Goal: Task Accomplishment & Management: Manage account settings

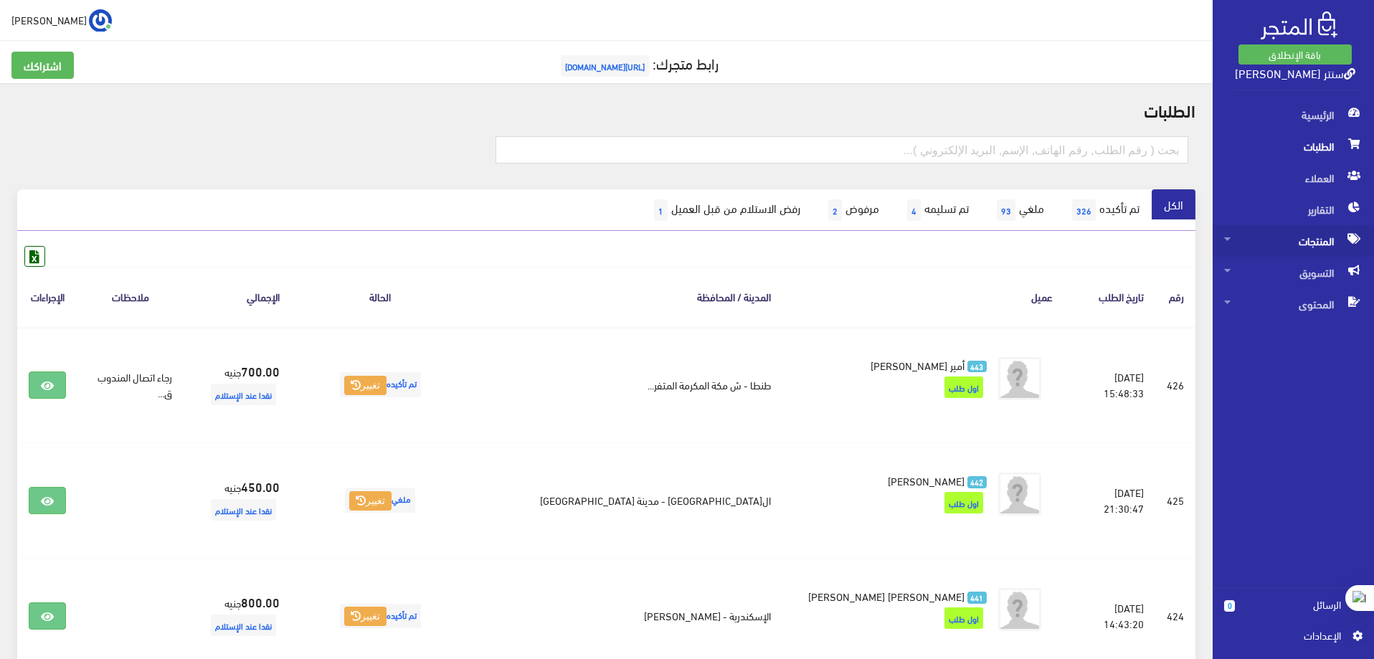
click at [1325, 233] on span "المنتجات" at bounding box center [1293, 241] width 138 height 32
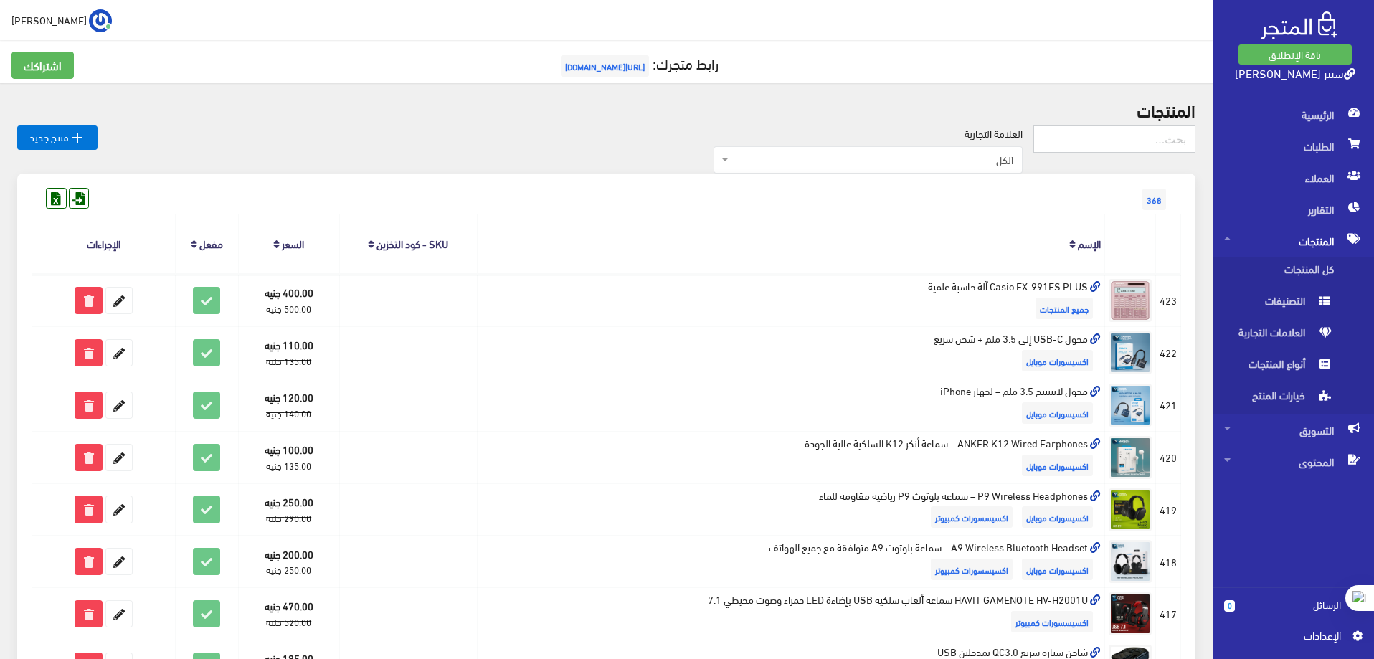
click at [1157, 139] on input "text" at bounding box center [1114, 138] width 162 height 27
type input "كور"
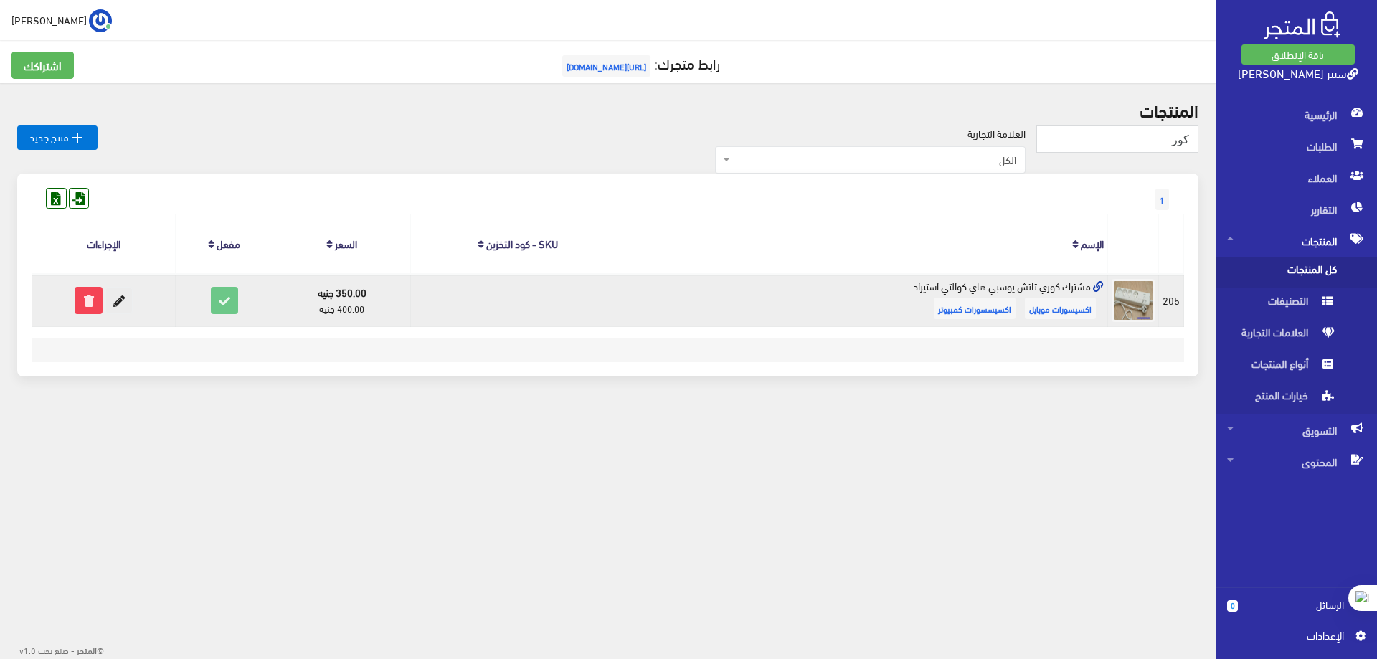
click at [128, 295] on icon at bounding box center [119, 301] width 26 height 26
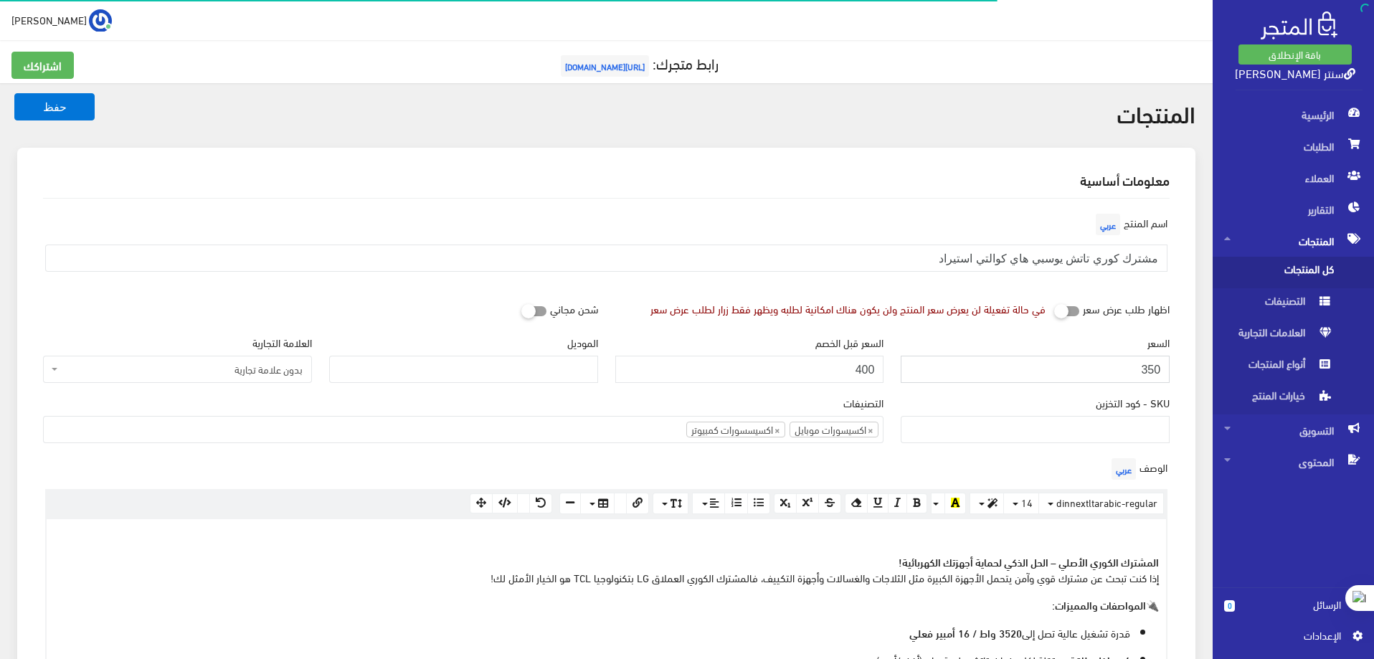
drag, startPoint x: 1119, startPoint y: 371, endPoint x: 1376, endPoint y: 379, distance: 256.8
click at [1373, 379] on html "باقة الإنطلاق سنتر ياسر الخولي الرئيسية الطلبات 0" at bounding box center [687, 329] width 1374 height 659
type input "400"
drag, startPoint x: 825, startPoint y: 367, endPoint x: 1040, endPoint y: 374, distance: 215.2
click at [1040, 374] on div "السعر 400 السعر قبل الخصم 400 الموديل العلامة التجارية بدون علامة تجارية كينج س…" at bounding box center [606, 364] width 1144 height 60
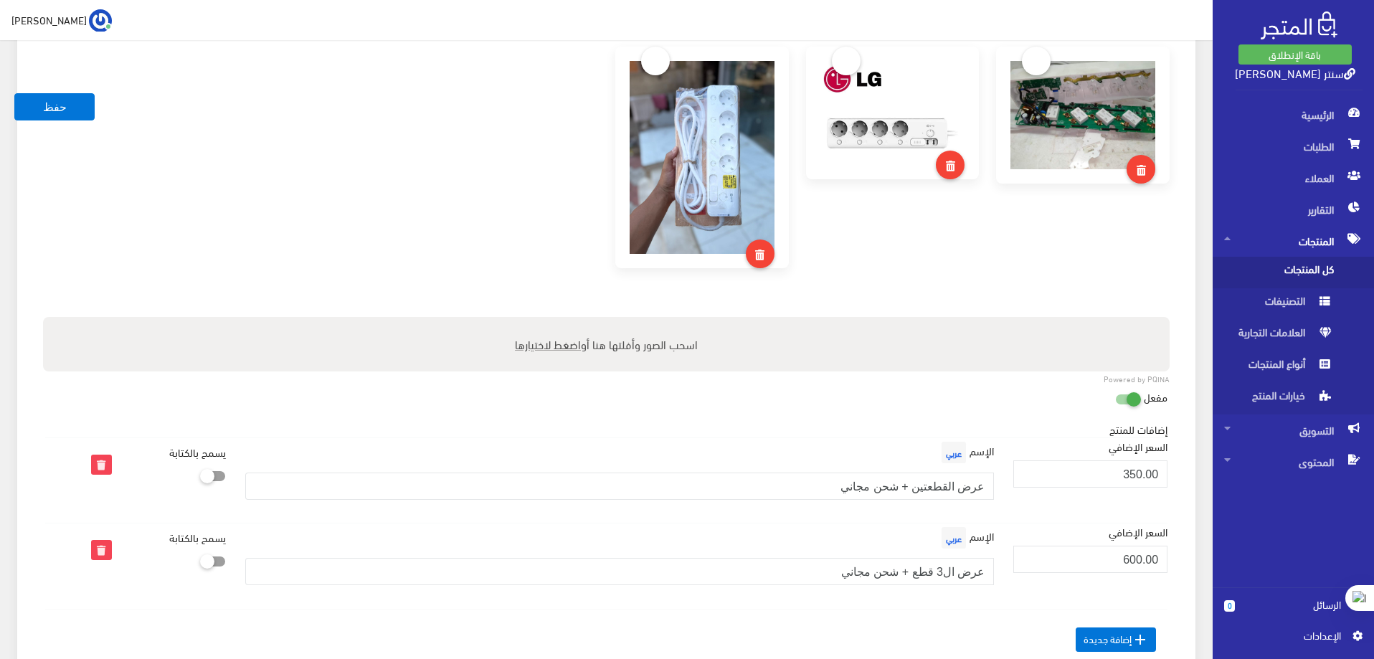
scroll to position [1147, 0]
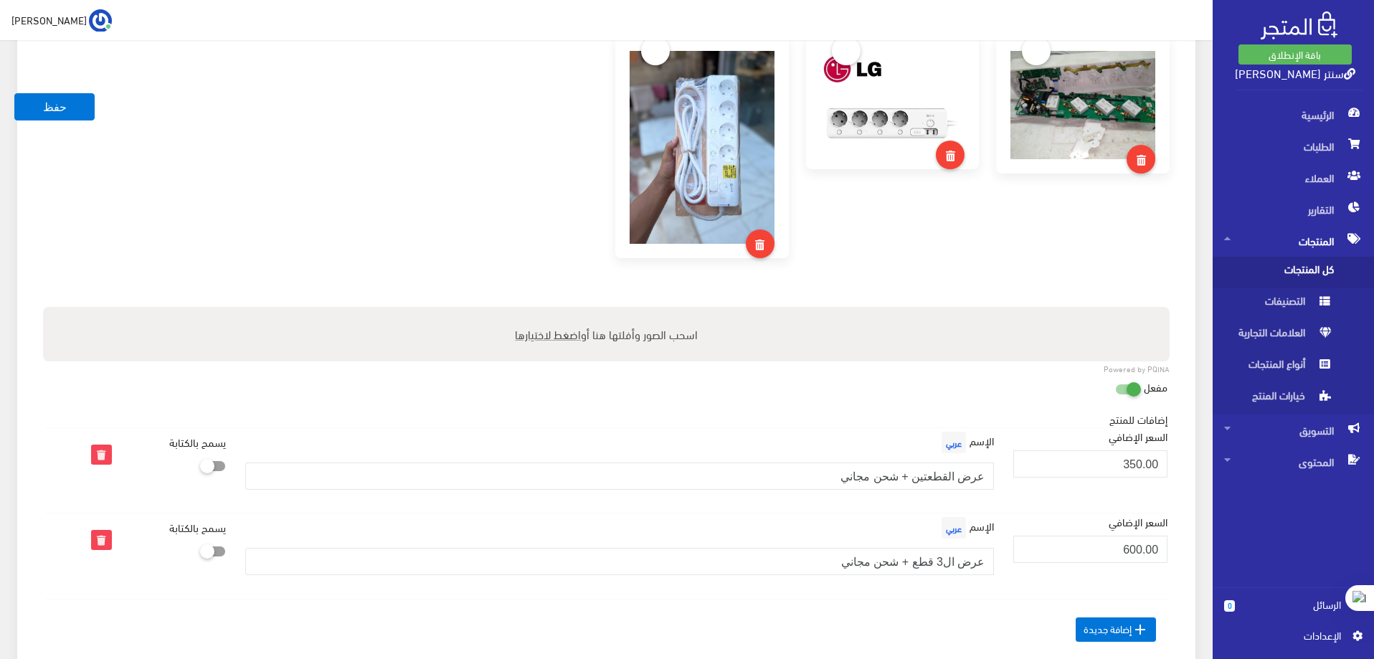
type input "460"
drag, startPoint x: 1108, startPoint y: 462, endPoint x: 1260, endPoint y: 464, distance: 152.0
click at [1260, 464] on div "باقة الإنطلاق سنتر ياسر الخولي الرئيسية 0" at bounding box center [687, 7] width 1374 height 2309
type input "400"
drag, startPoint x: 1108, startPoint y: 549, endPoint x: 1248, endPoint y: 546, distance: 139.8
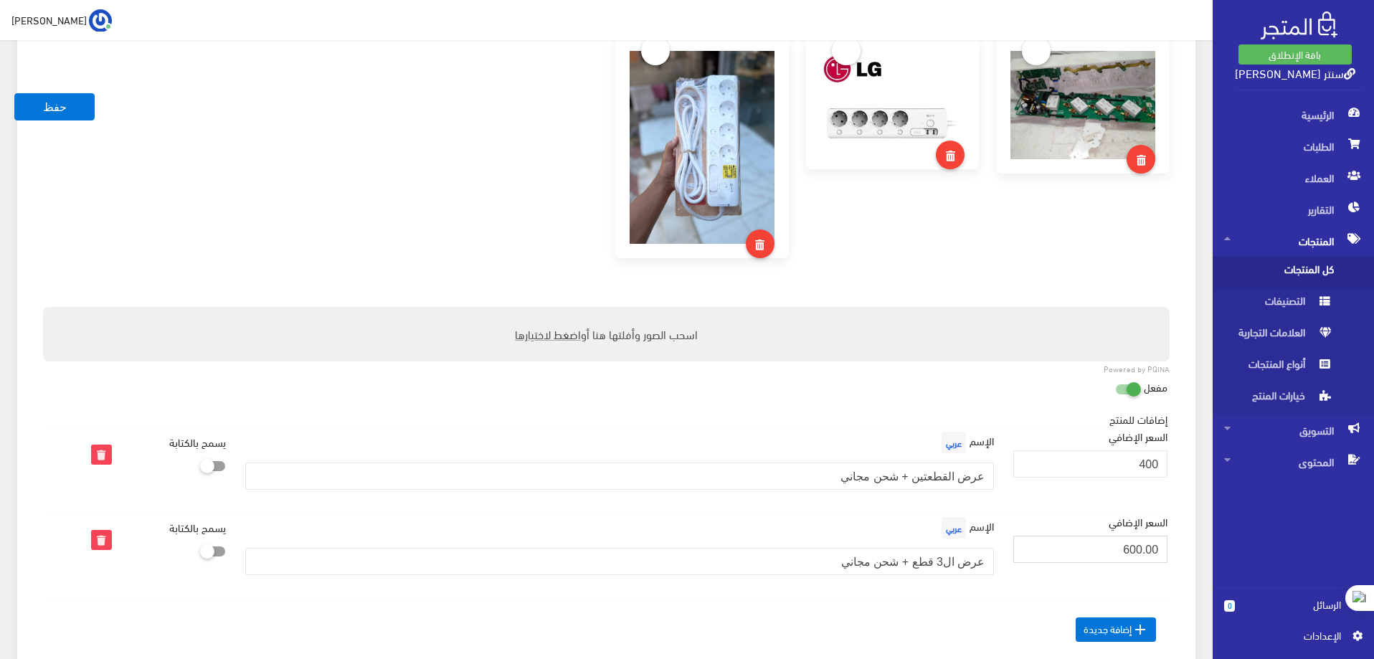
click at [1248, 546] on div "باقة الإنطلاق سنتر ياسر الخولي الرئيسية 0" at bounding box center [687, 7] width 1374 height 2309
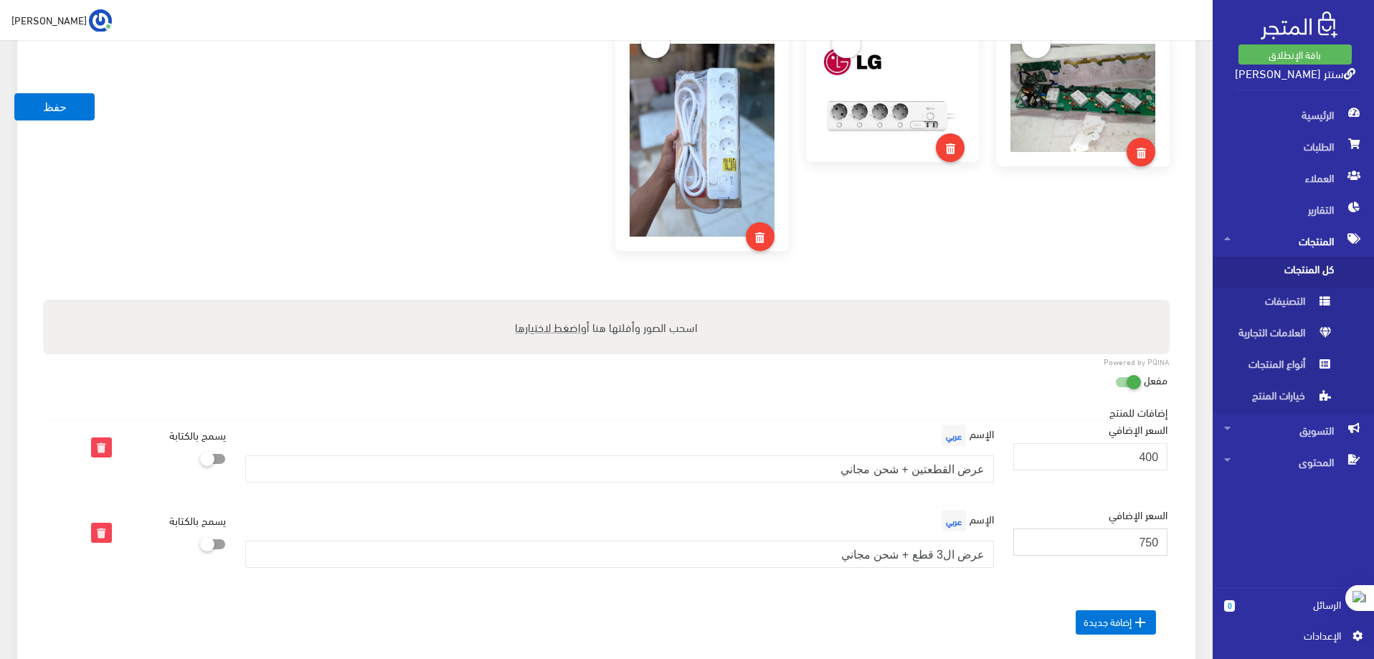
scroll to position [932, 0]
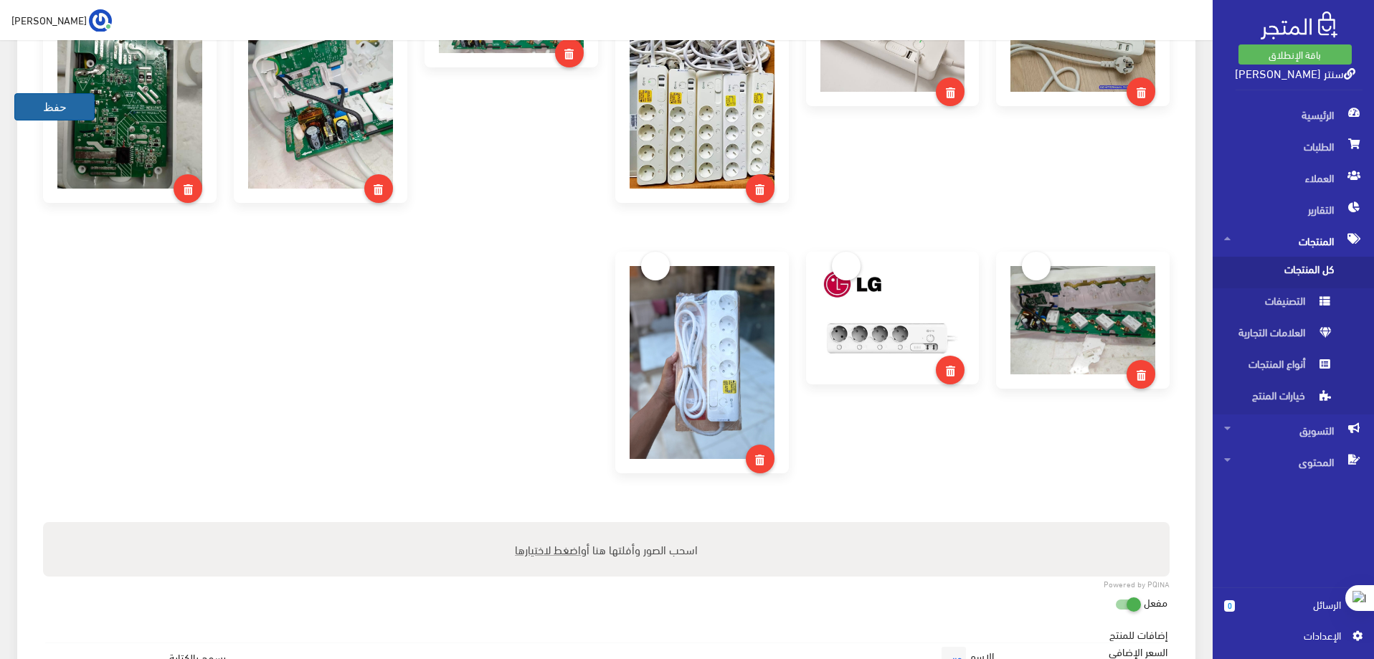
type input "750"
click at [37, 104] on button "حفظ" at bounding box center [54, 106] width 80 height 27
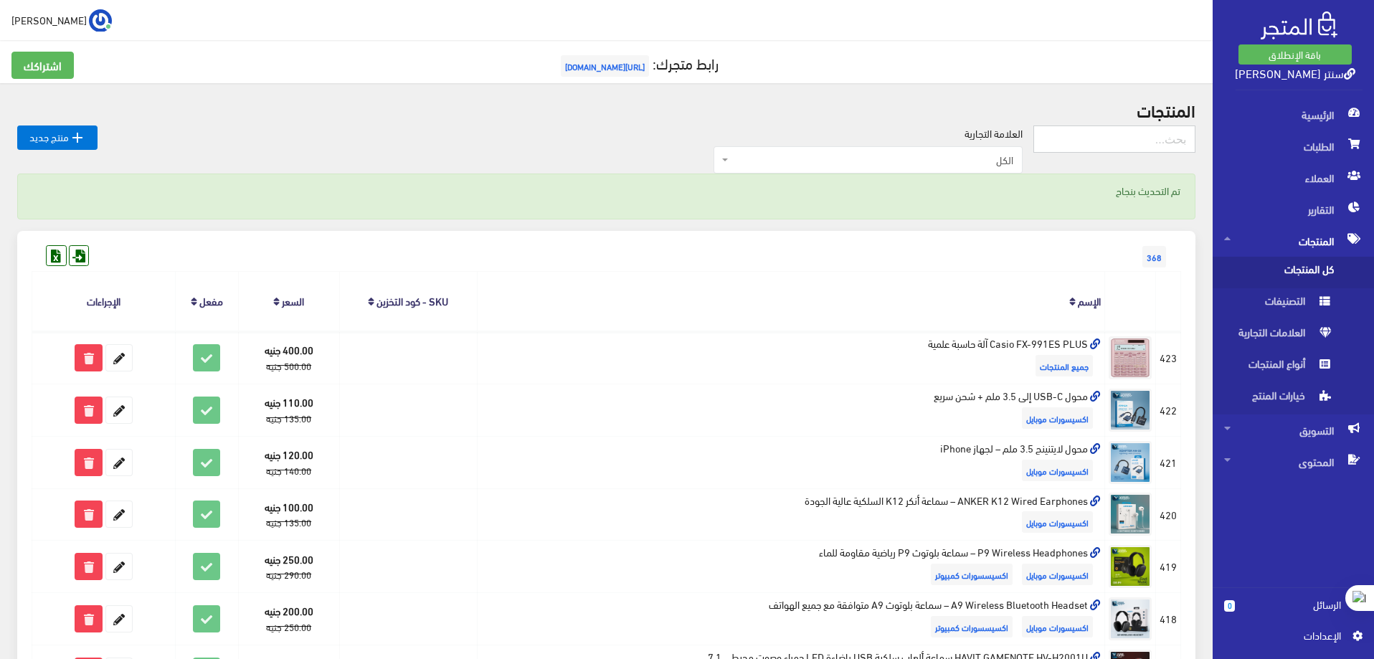
click at [1074, 139] on input "text" at bounding box center [1114, 138] width 162 height 27
type input "كور"
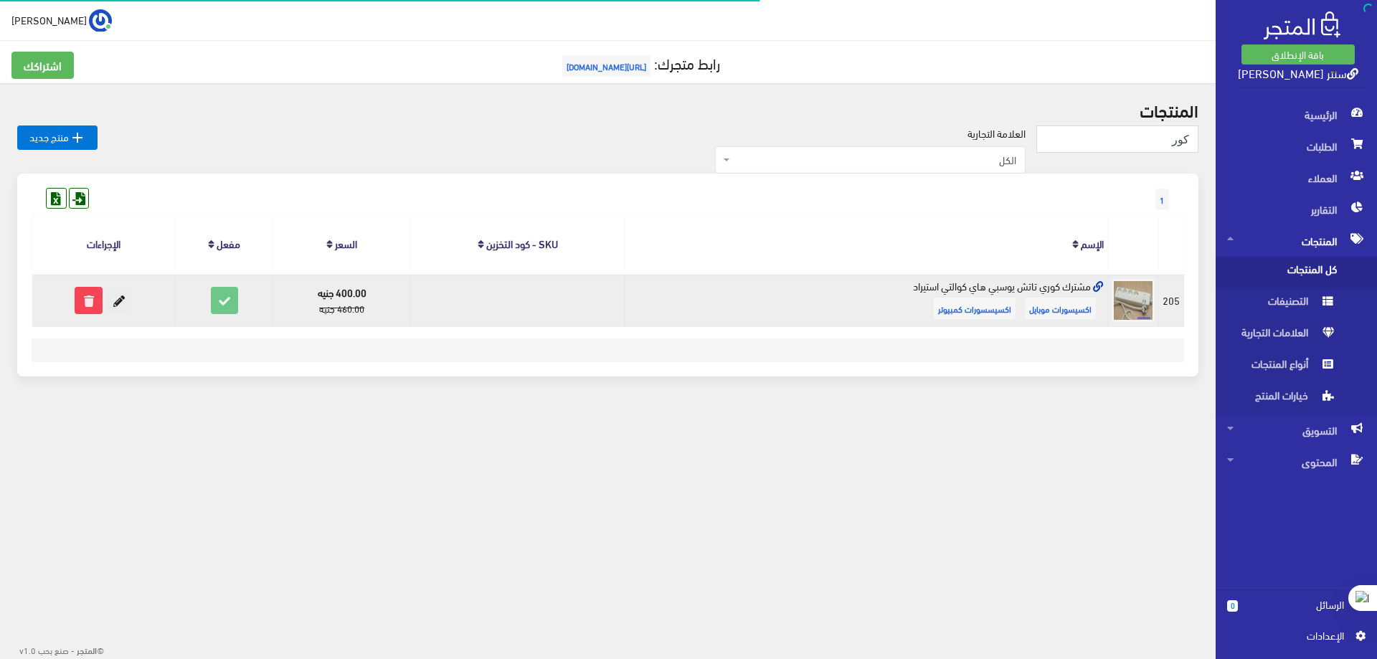
click at [127, 300] on icon at bounding box center [119, 301] width 26 height 26
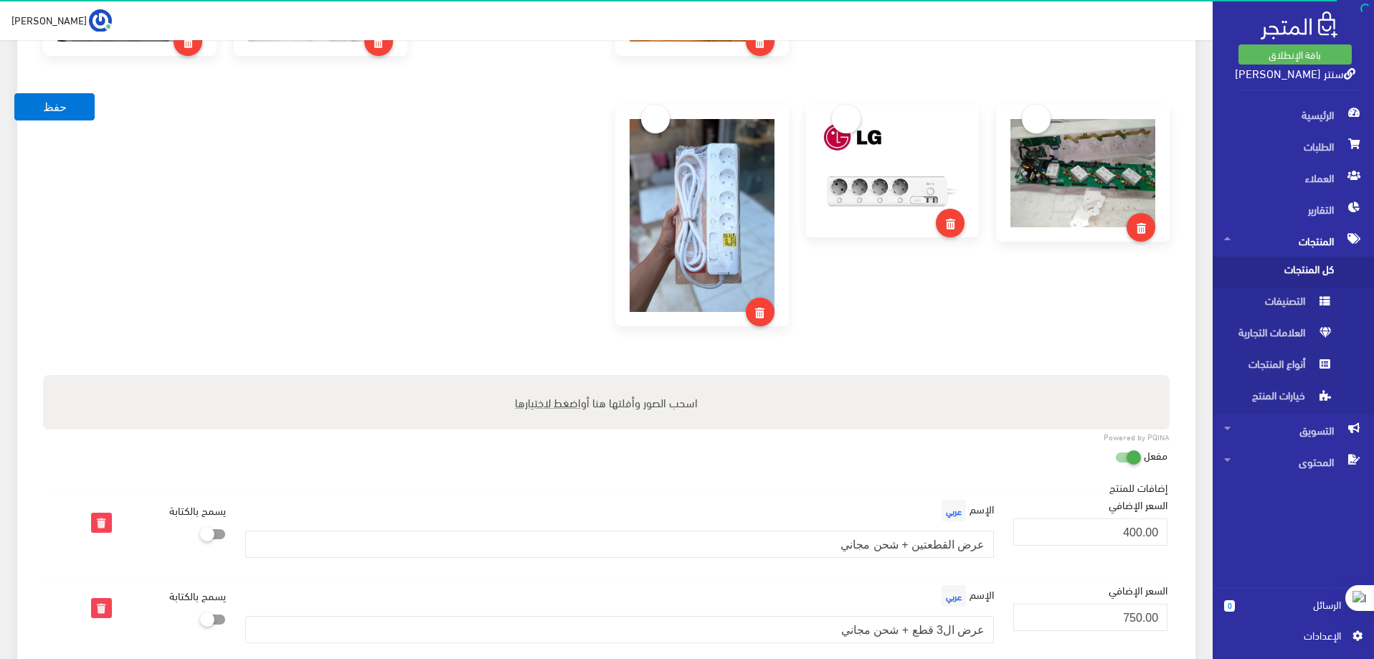
scroll to position [1362, 0]
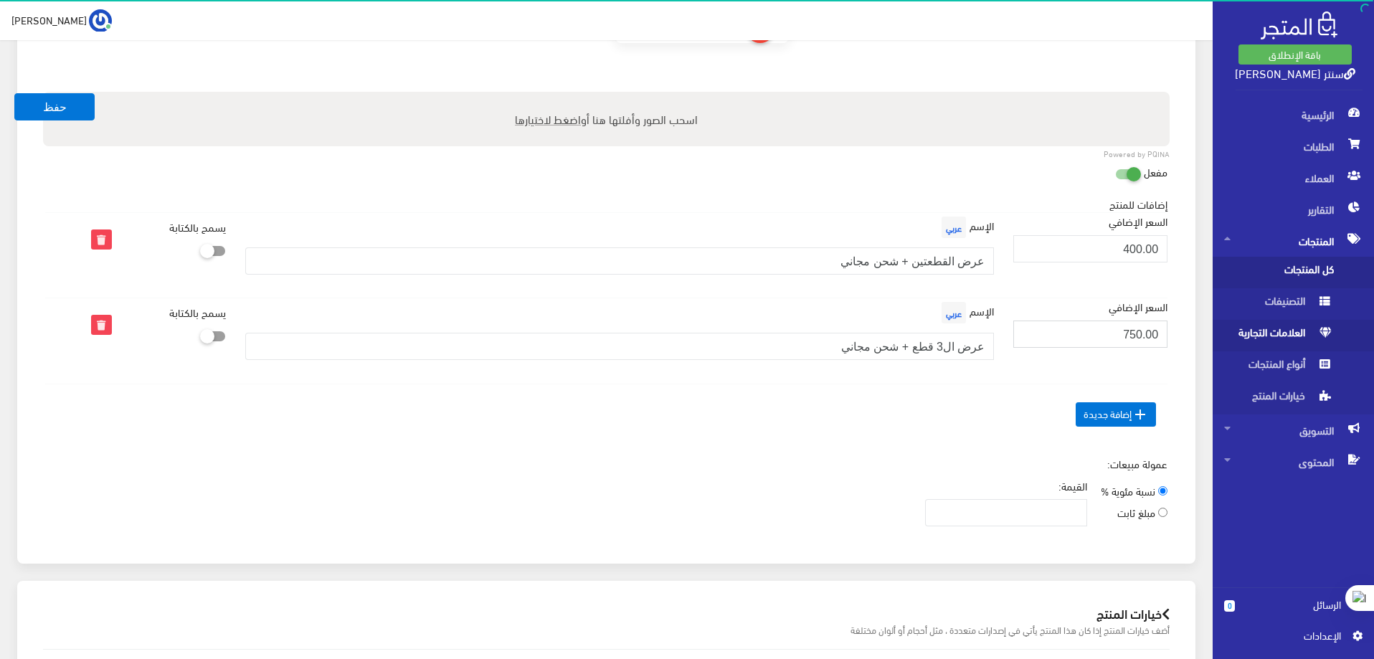
drag, startPoint x: 1094, startPoint y: 333, endPoint x: 1311, endPoint y: 326, distance: 216.7
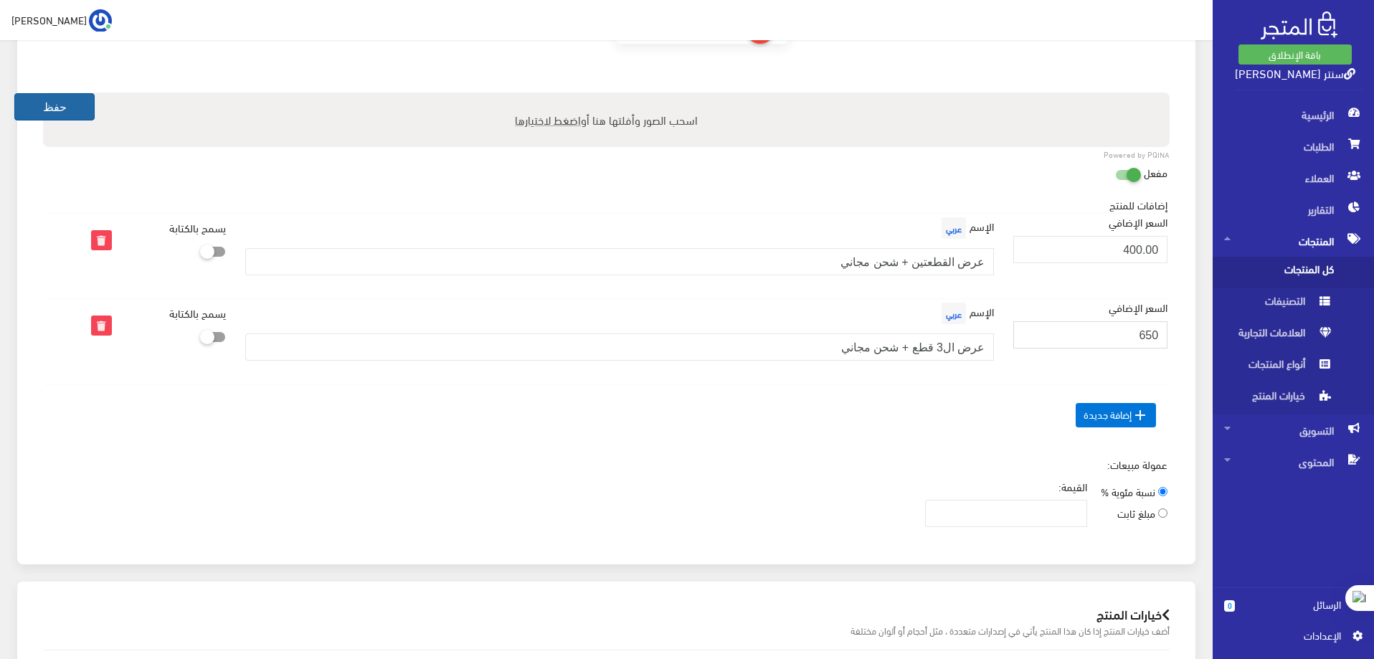
type input "650"
click at [49, 108] on button "حفظ" at bounding box center [54, 106] width 80 height 27
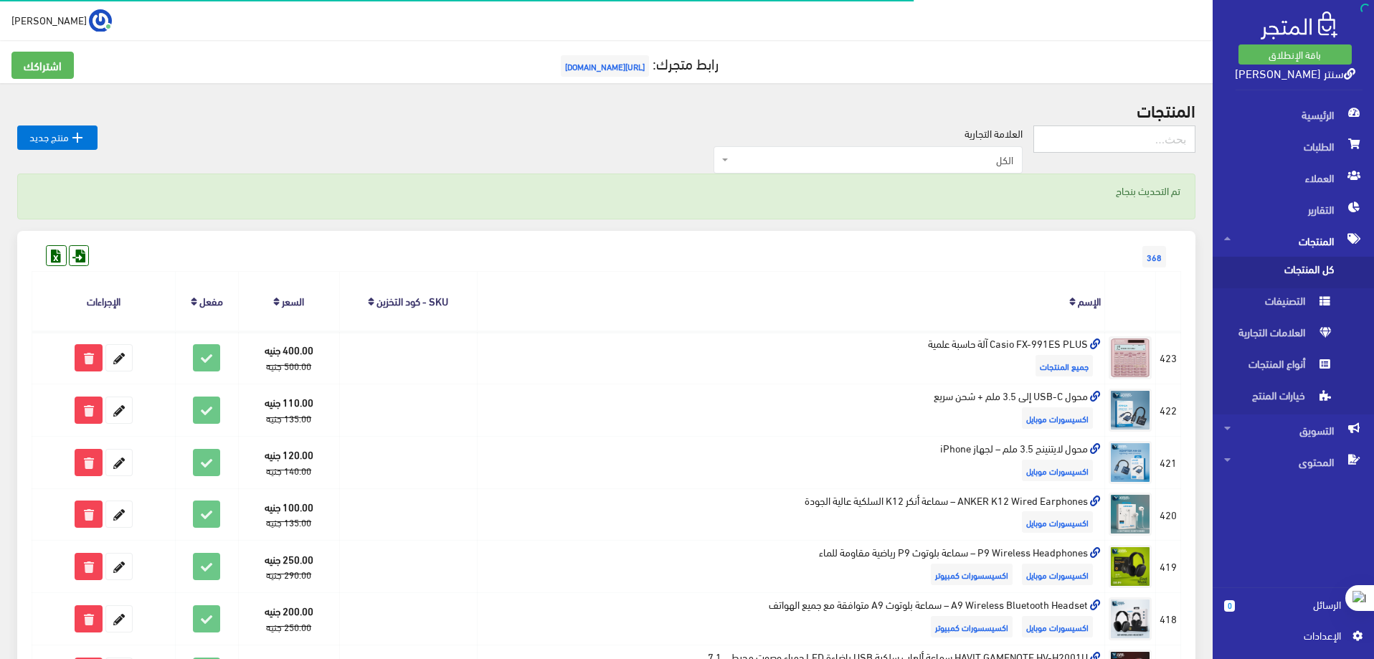
click at [1144, 137] on input "text" at bounding box center [1114, 138] width 162 height 27
type input "كور"
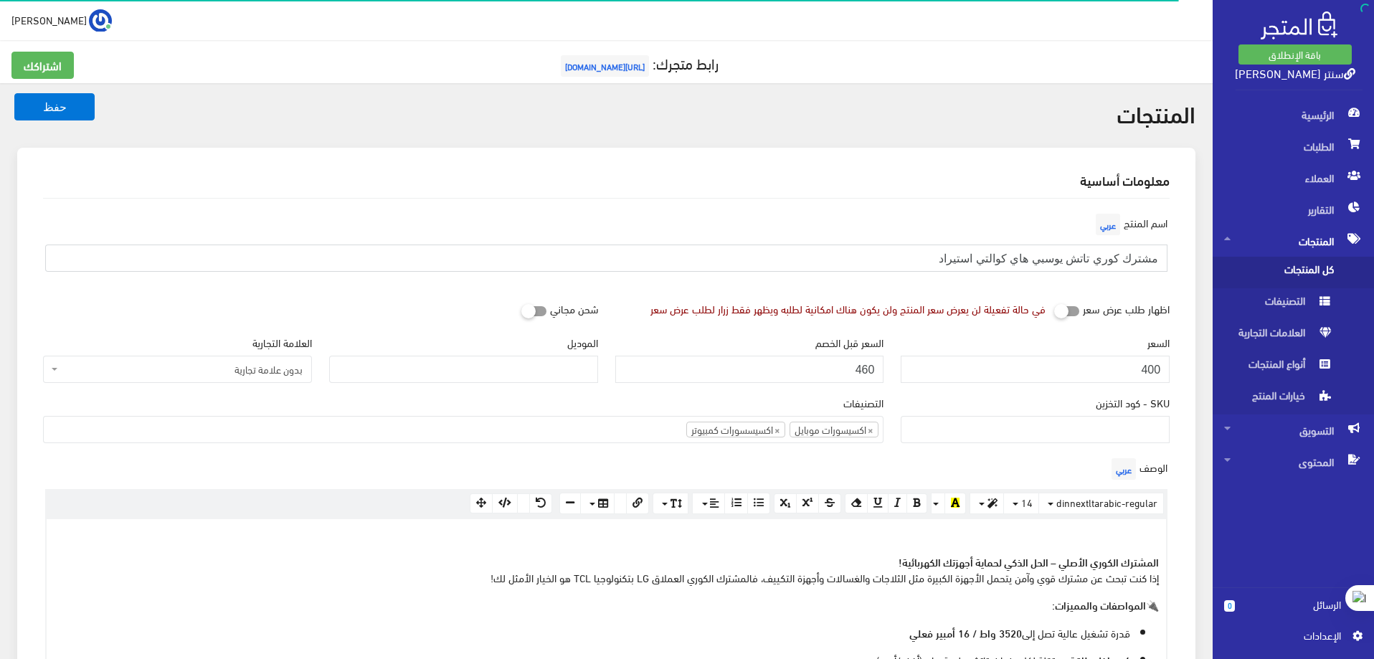
click at [901, 256] on input "مشترك كوري تاتش يوسبي هاي كوالتي استيراد" at bounding box center [606, 258] width 1122 height 27
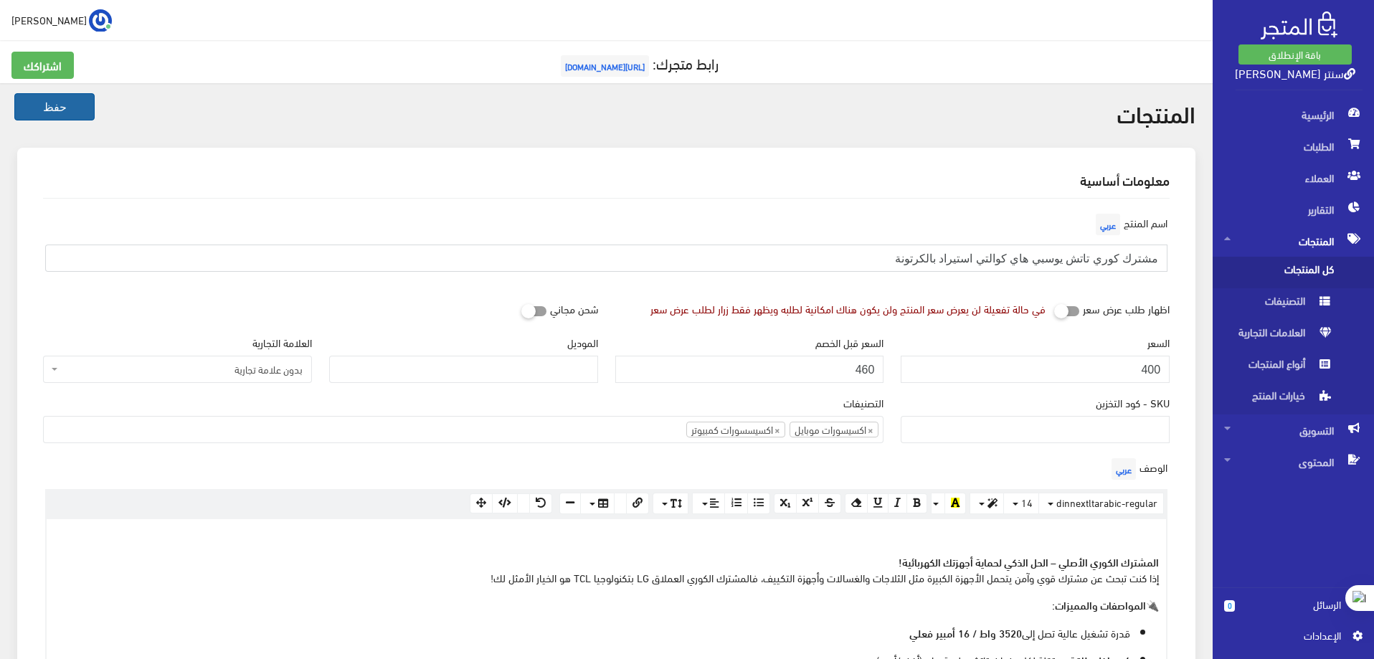
type input "مشترك كوري تاتش يوسبي هاي كوالتي استيراد بالكرتونة"
click at [54, 104] on button "حفظ" at bounding box center [54, 106] width 80 height 27
